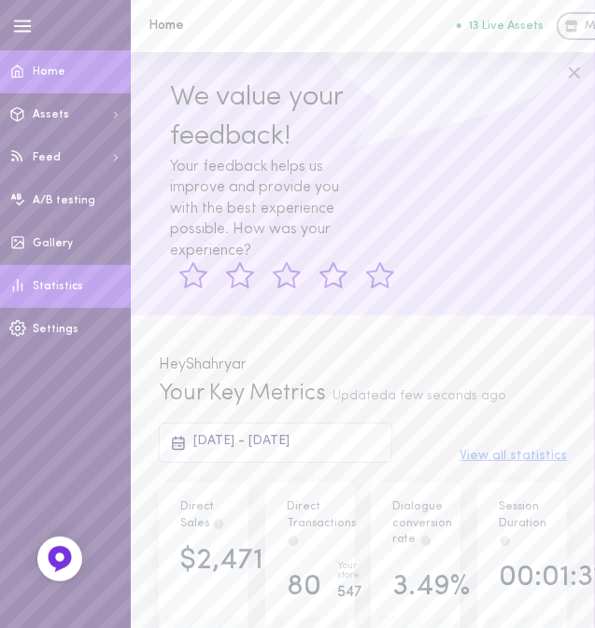
click at [68, 287] on span "Statistics" at bounding box center [58, 286] width 50 height 11
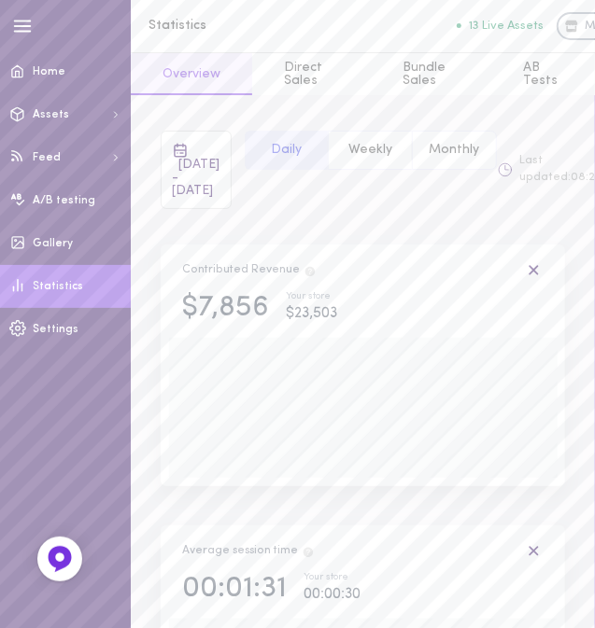
click at [463, 148] on button "Monthly" at bounding box center [454, 150] width 85 height 39
click at [307, 67] on button "Direct Sales" at bounding box center [311, 74] width 118 height 42
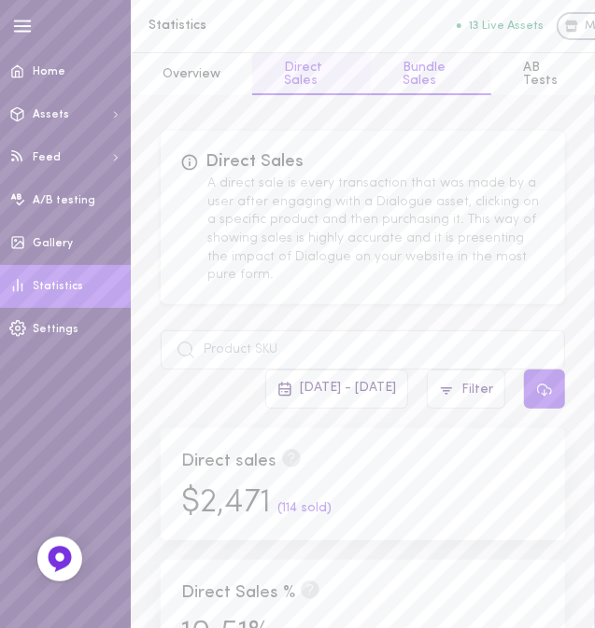
click at [428, 72] on button "Bundle Sales" at bounding box center [431, 74] width 121 height 42
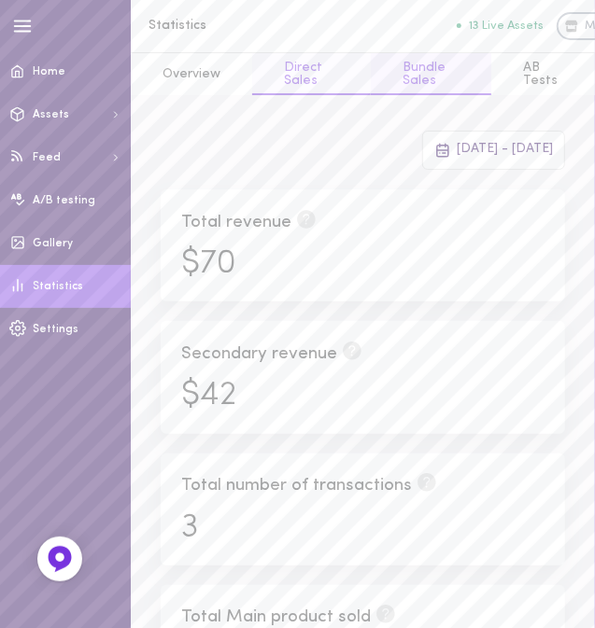
click at [323, 72] on button "Direct Sales" at bounding box center [311, 74] width 118 height 42
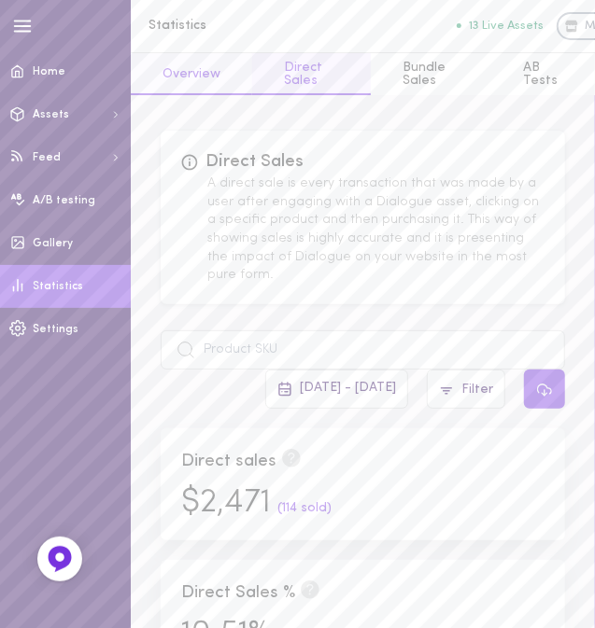
click at [195, 89] on button "Overview" at bounding box center [191, 74] width 121 height 42
